Goal: Communication & Community: Answer question/provide support

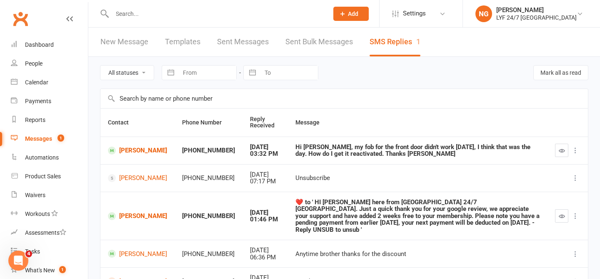
click at [396, 147] on div "Hi [PERSON_NAME], my fob for the front door didn't work [DATE], I think that wa…" at bounding box center [418, 150] width 245 height 14
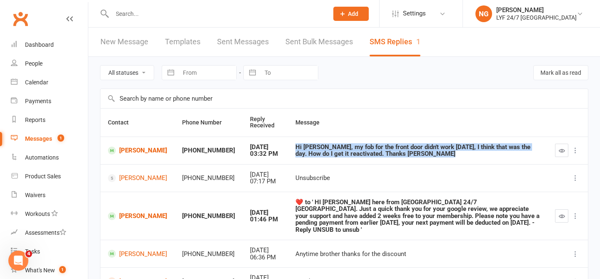
click at [396, 147] on div "Hi [PERSON_NAME], my fob for the front door didn't work [DATE], I think that wa…" at bounding box center [418, 150] width 245 height 14
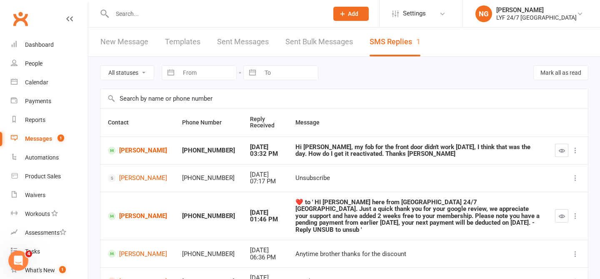
click at [392, 131] on th "Message" at bounding box center [418, 122] width 260 height 28
click at [133, 149] on link "[PERSON_NAME]" at bounding box center [137, 150] width 59 height 8
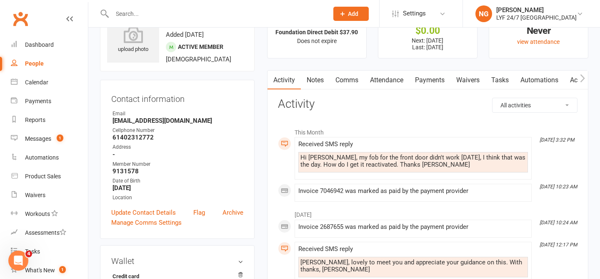
scroll to position [35, 0]
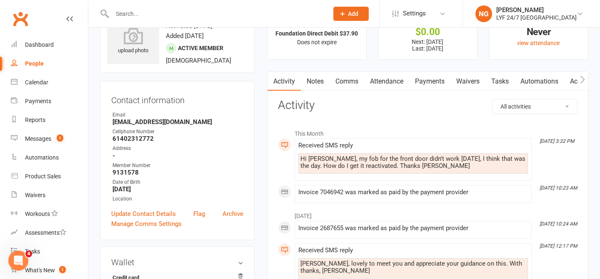
click at [350, 78] on link "Comms" at bounding box center [347, 81] width 35 height 19
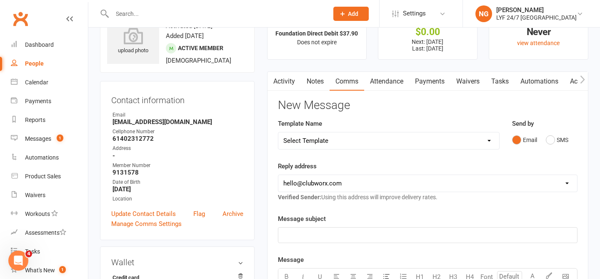
click at [285, 85] on link "Activity" at bounding box center [284, 81] width 33 height 19
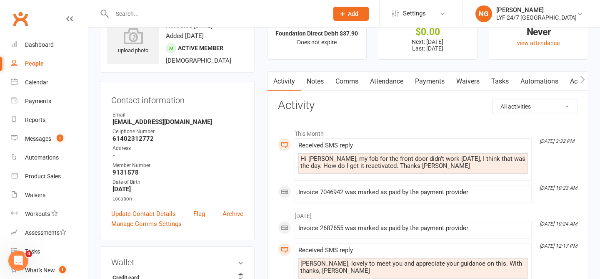
click at [541, 82] on link "Automations" at bounding box center [540, 81] width 50 height 19
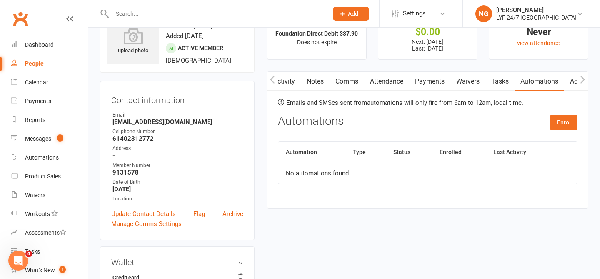
scroll to position [0, 45]
click at [541, 82] on link "Access Control" at bounding box center [546, 81] width 55 height 19
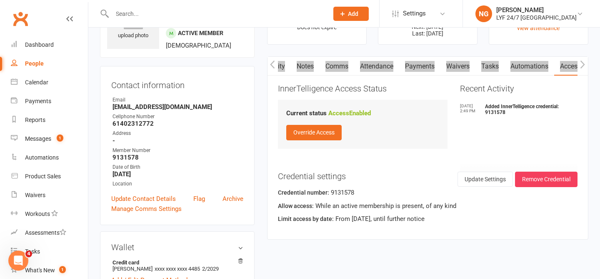
scroll to position [0, 12]
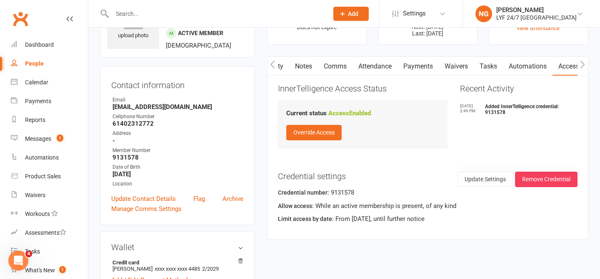
click at [399, 77] on div "Activity Notes Comms Attendance Payments Waivers Tasks Automations Access Contr…" at bounding box center [427, 147] width 321 height 183
click at [349, 64] on link "Comms" at bounding box center [347, 66] width 35 height 19
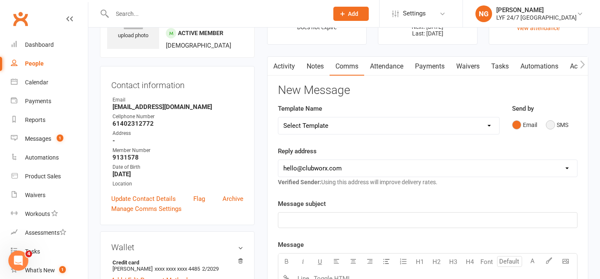
click at [558, 126] on button "SMS" at bounding box center [557, 125] width 23 height 16
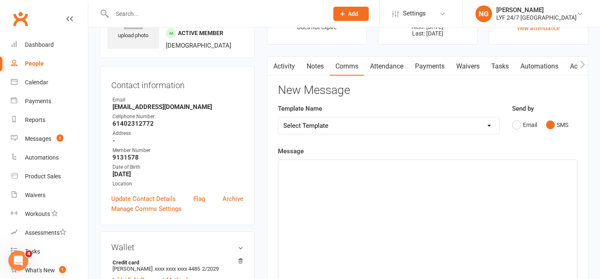
click at [405, 168] on p "﻿" at bounding box center [428, 167] width 289 height 10
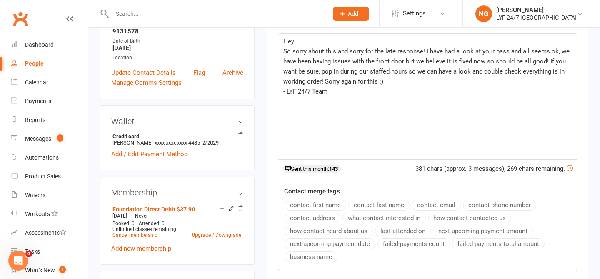
scroll to position [291, 0]
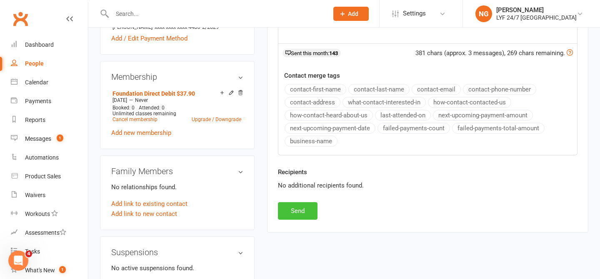
click at [298, 203] on button "Send" at bounding box center [298, 211] width 40 height 18
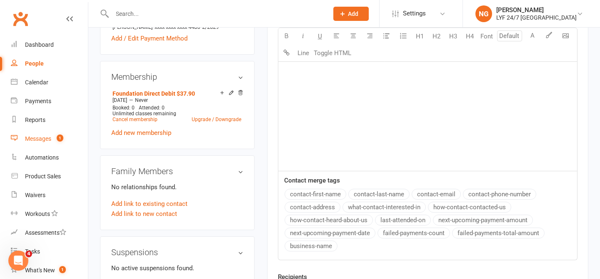
click at [39, 138] on div "Messages" at bounding box center [38, 138] width 26 height 7
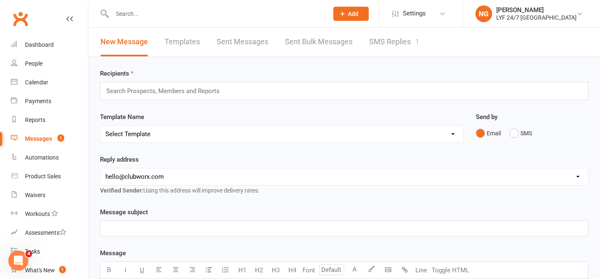
click at [403, 45] on link "SMS Replies 1" at bounding box center [394, 42] width 50 height 29
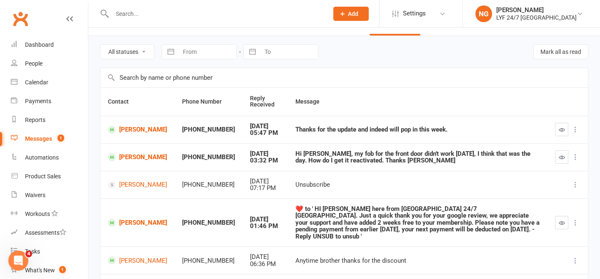
scroll to position [25, 0]
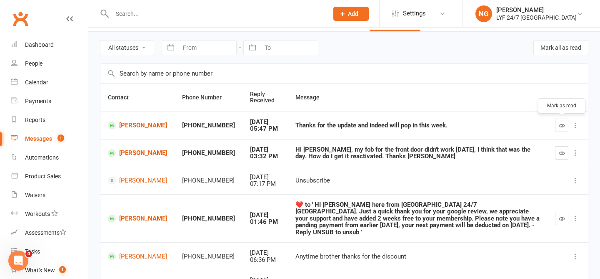
click at [560, 128] on icon "button" at bounding box center [562, 125] width 6 height 6
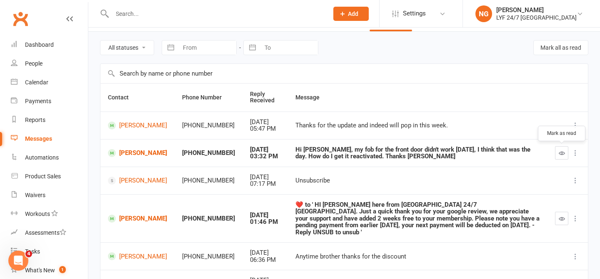
click at [561, 152] on icon "button" at bounding box center [562, 153] width 6 height 6
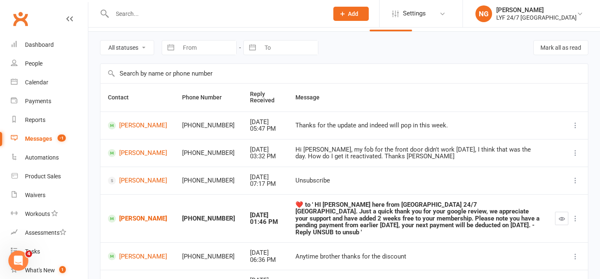
click at [565, 218] on button "button" at bounding box center [561, 217] width 13 height 13
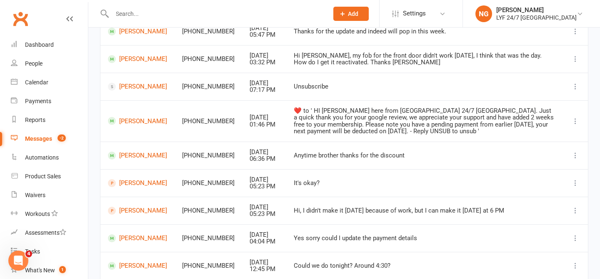
scroll to position [0, 0]
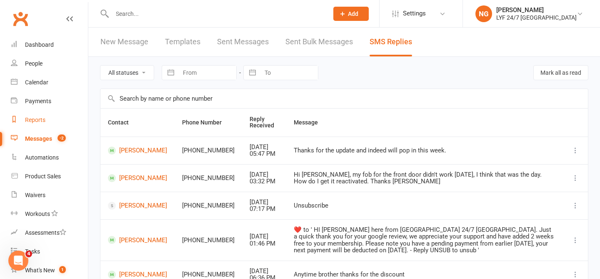
click at [39, 119] on div "Reports" at bounding box center [35, 119] width 20 height 7
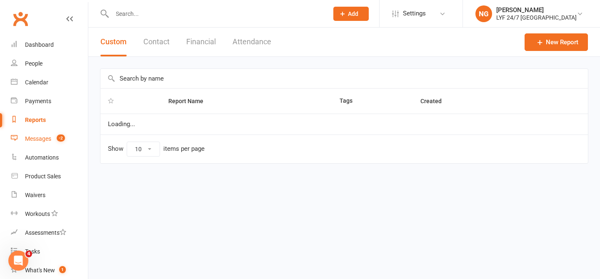
click at [40, 136] on div "Messages" at bounding box center [38, 138] width 26 height 7
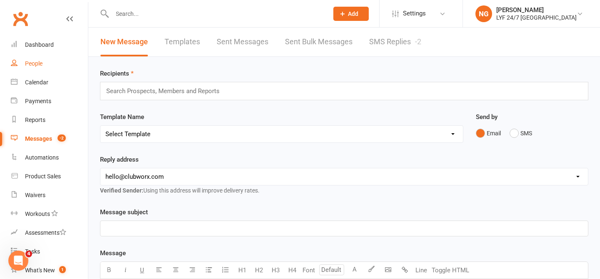
click at [23, 65] on link "People" at bounding box center [49, 63] width 77 height 19
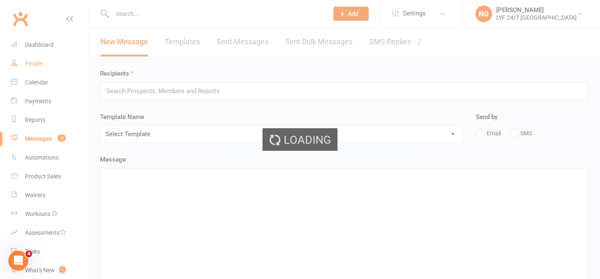
select select "100"
